Goal: Task Accomplishment & Management: Manage account settings

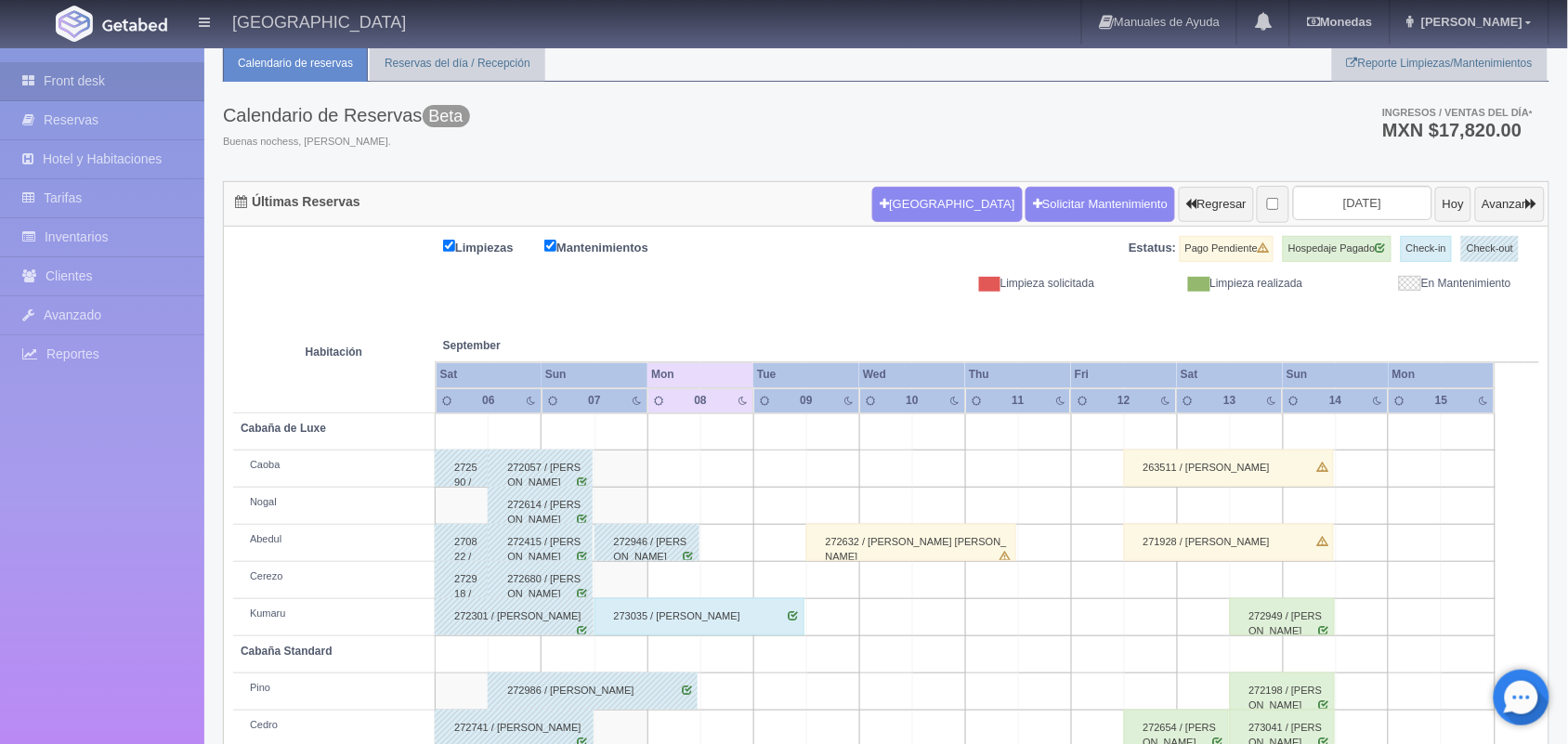
scroll to position [40, 0]
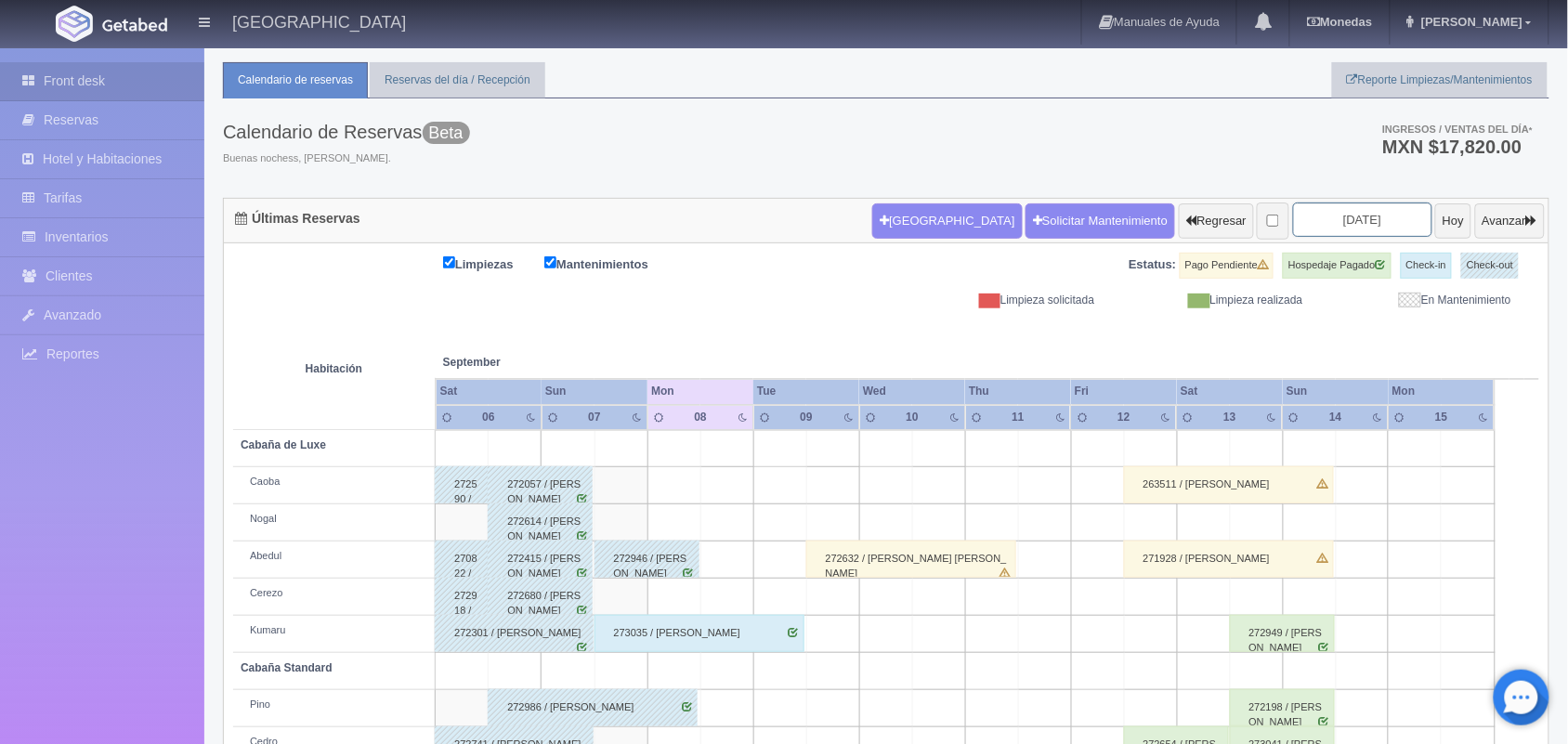
click at [1329, 211] on input "2025-09-08" at bounding box center [1362, 220] width 139 height 35
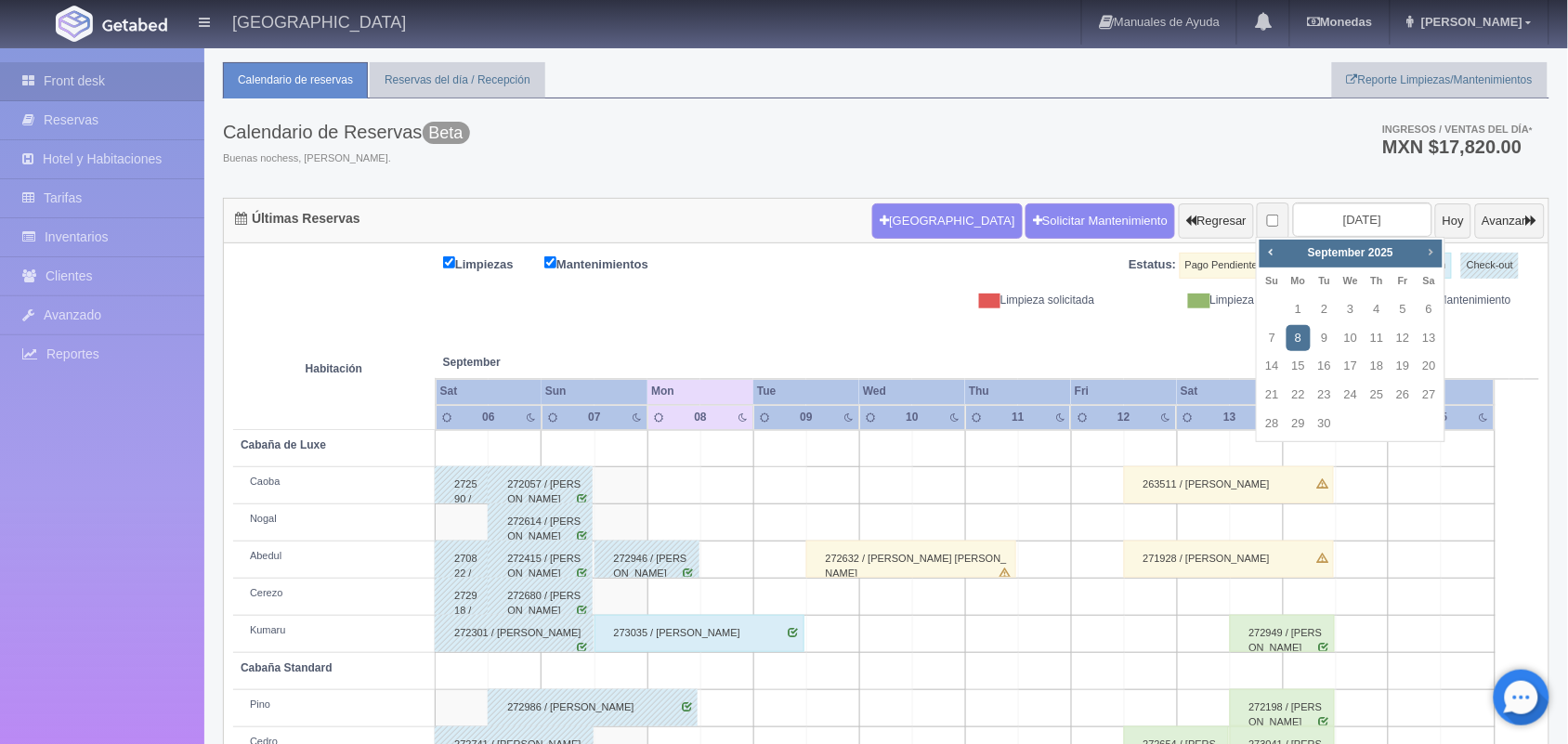
click at [1421, 257] on link "Next" at bounding box center [1430, 251] width 20 height 20
click at [1398, 374] on link "14" at bounding box center [1402, 367] width 24 height 27
type input "[DATE]"
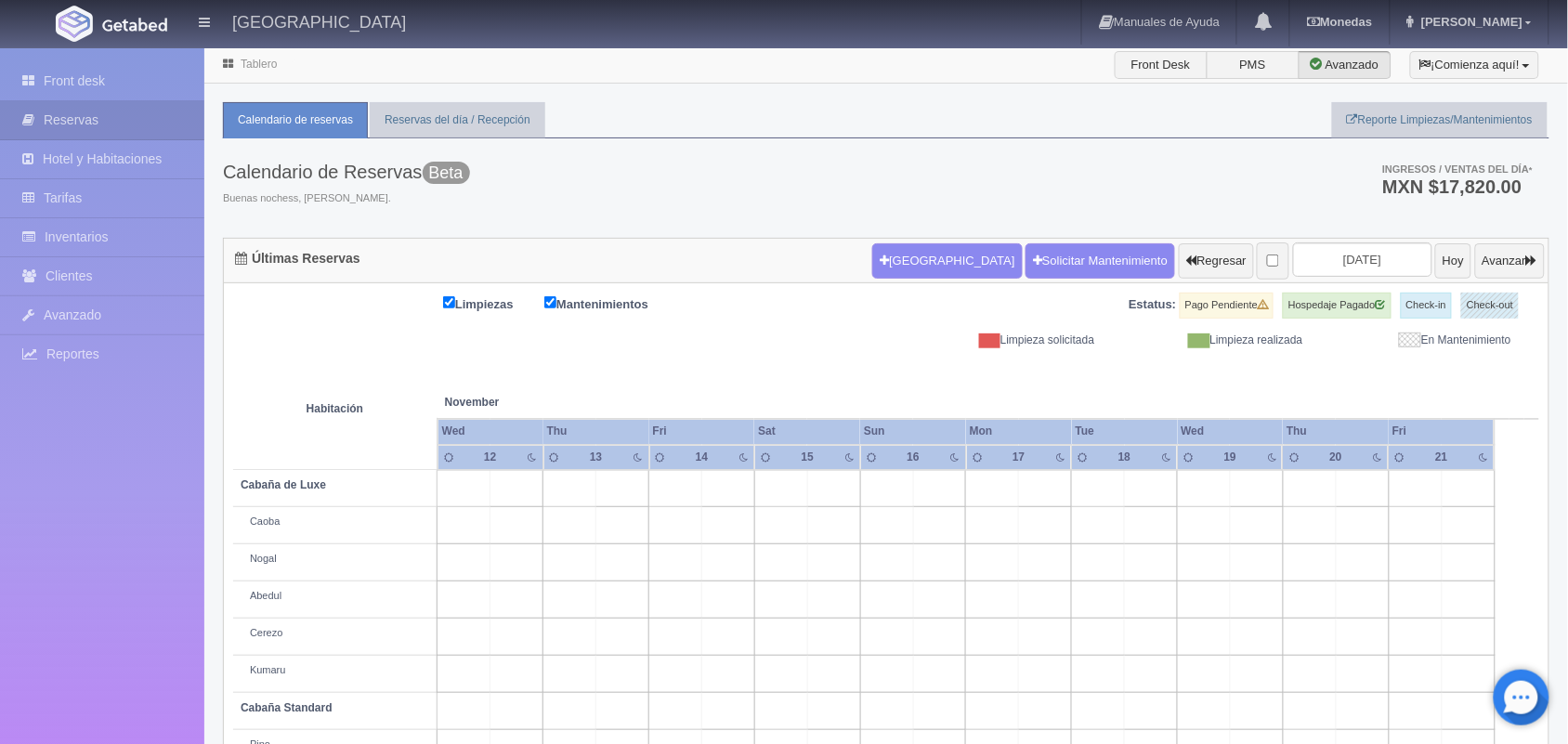
click at [262, 68] on link "Tablero" at bounding box center [259, 64] width 37 height 13
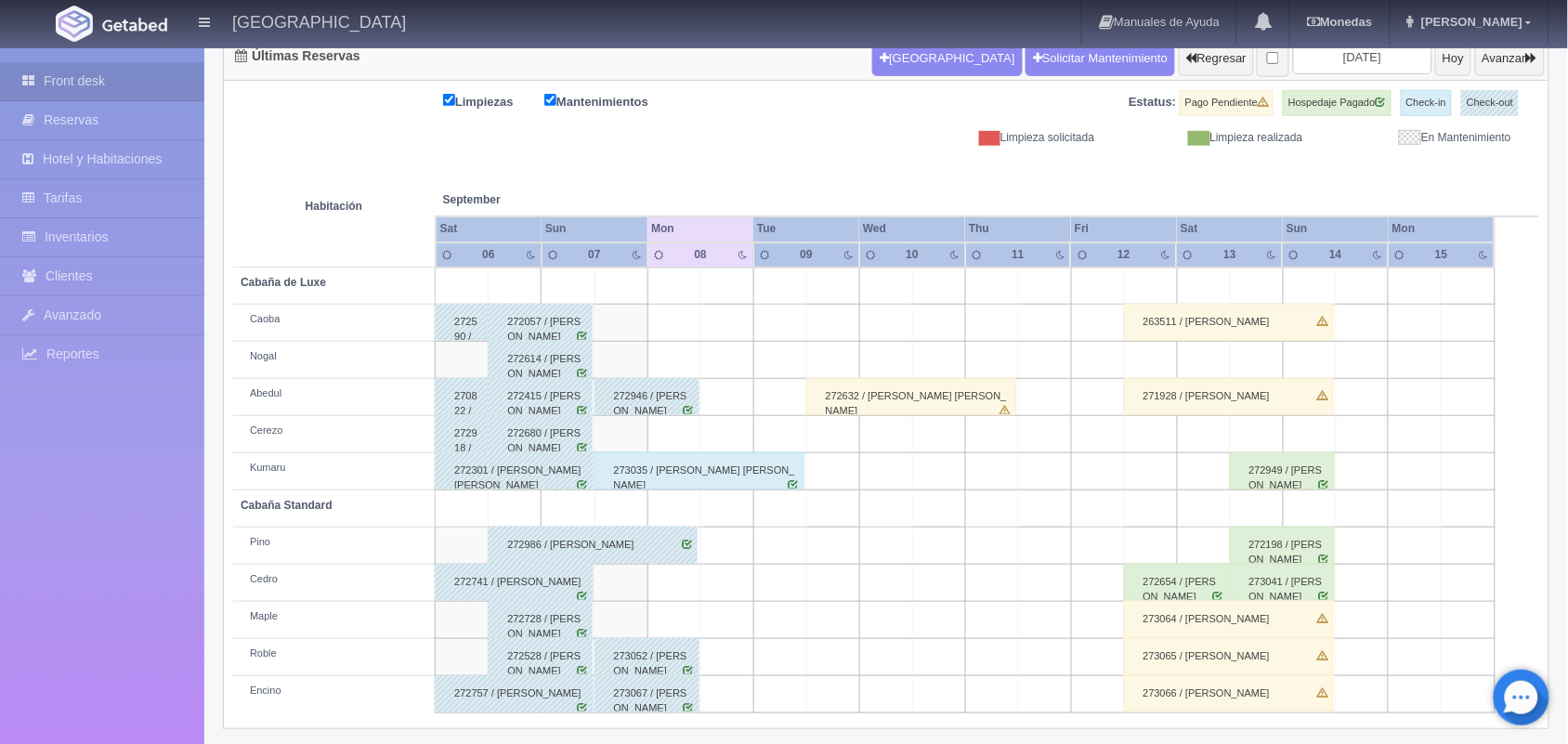
scroll to position [211, 0]
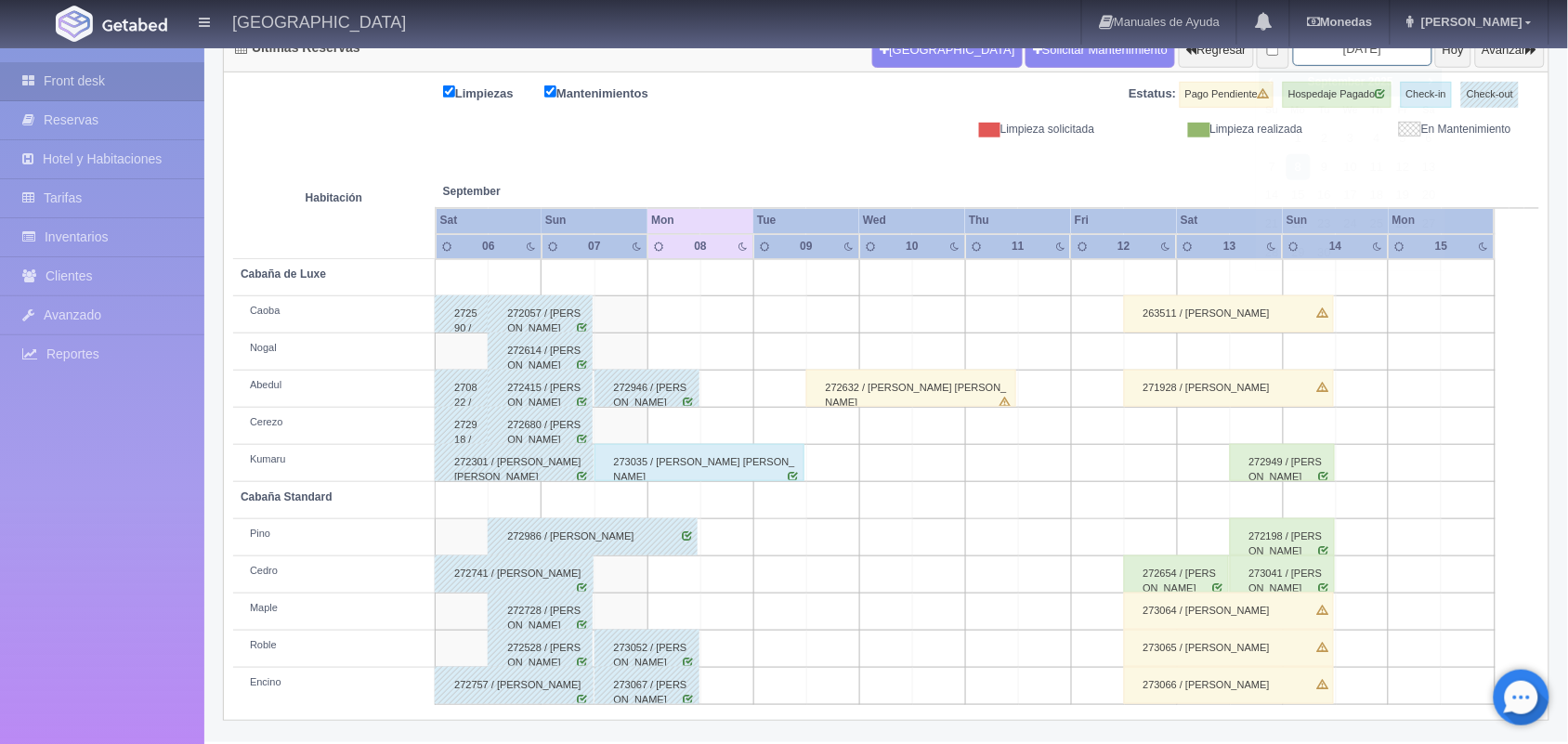
click at [1312, 52] on input "2025-09-08" at bounding box center [1362, 49] width 139 height 35
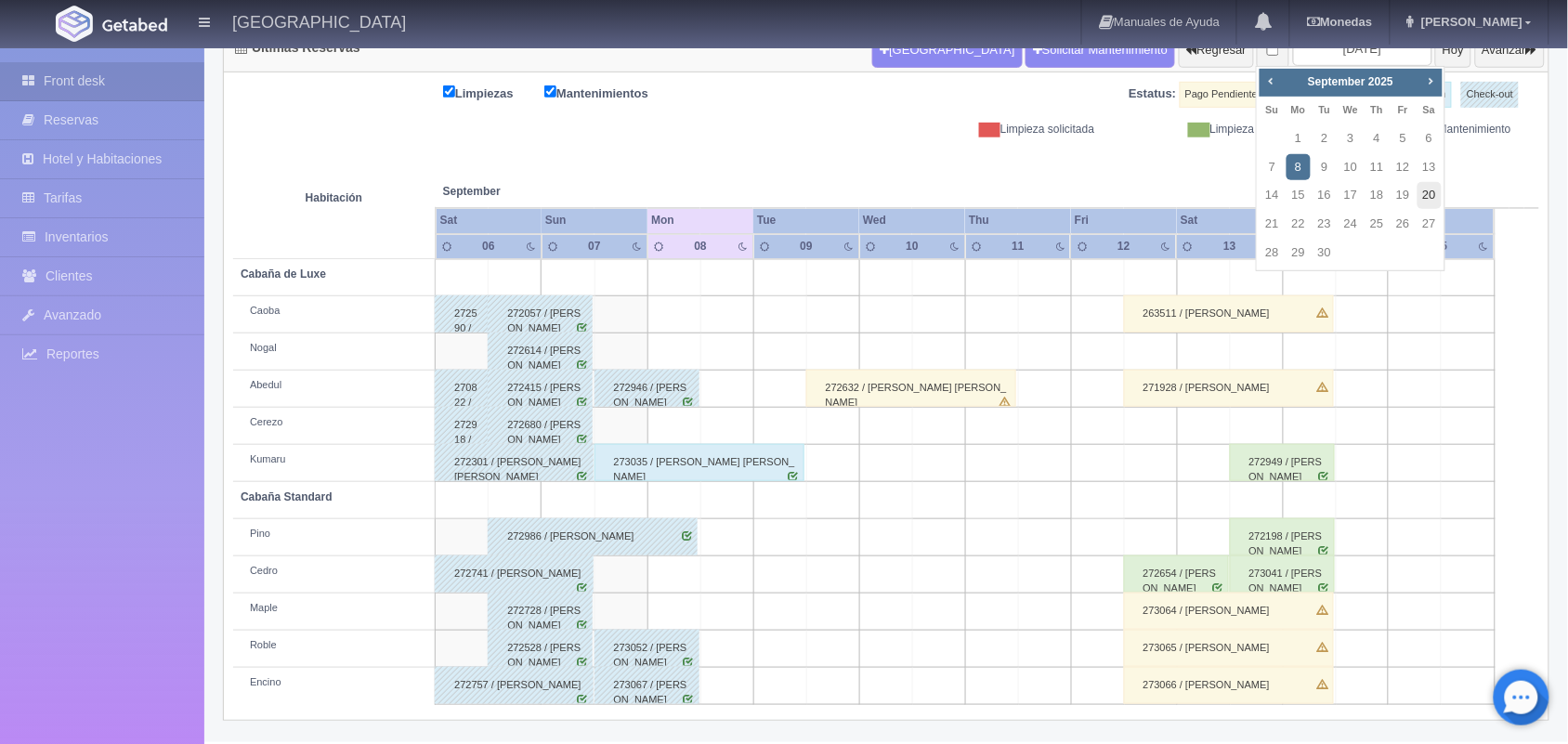
click at [1426, 195] on link "20" at bounding box center [1429, 196] width 24 height 27
type input "2025-09-20"
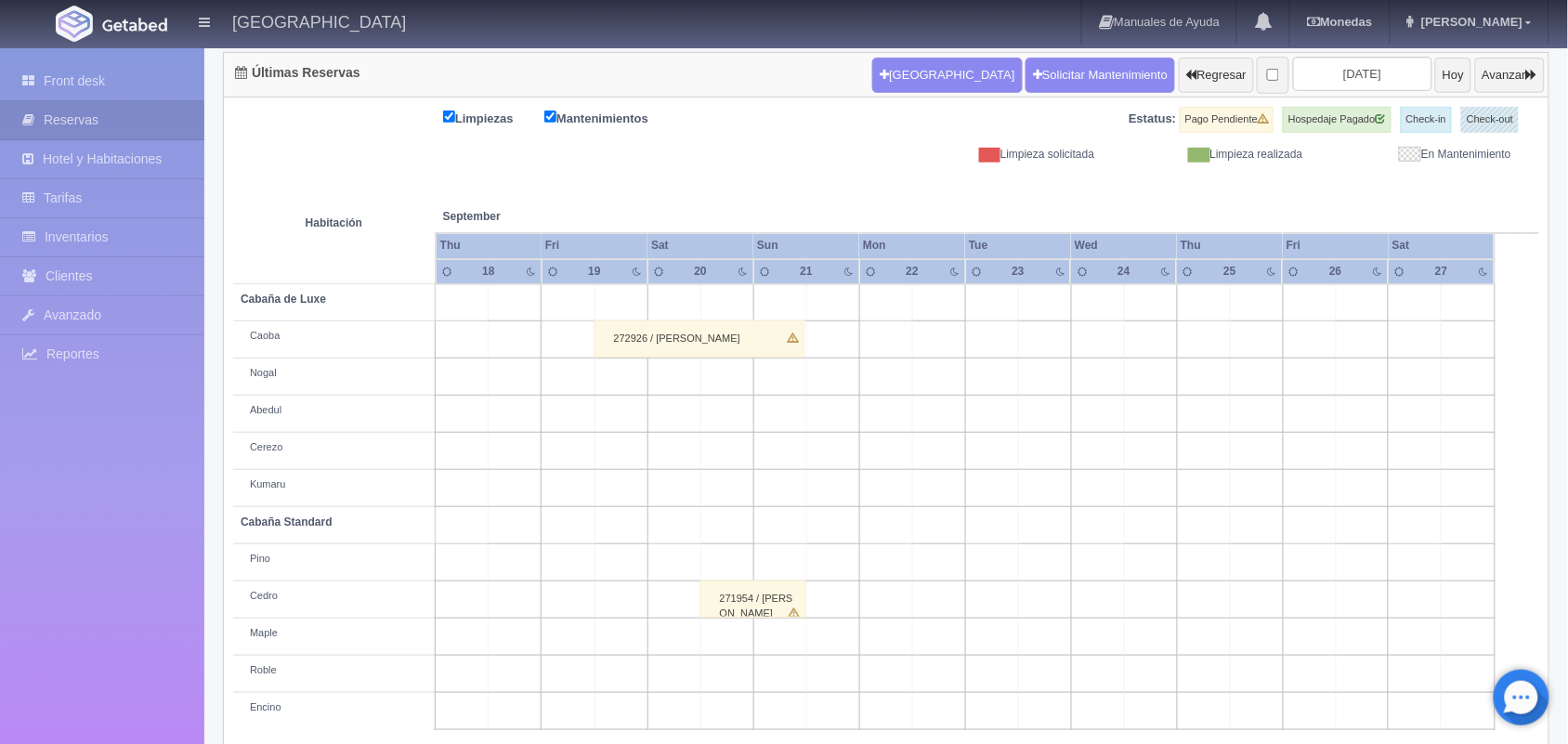
scroll to position [211, 0]
